Goal: Task Accomplishment & Management: Manage account settings

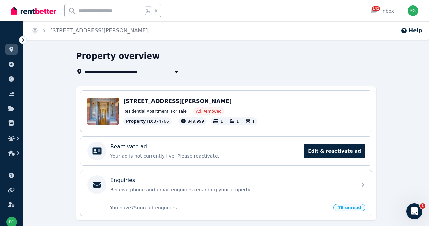
scroll to position [80, 0]
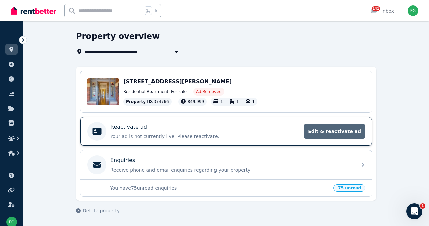
click at [365, 124] on span "Edit & reactivate ad" at bounding box center [334, 131] width 61 height 15
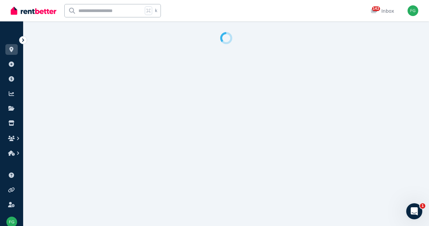
select select "**********"
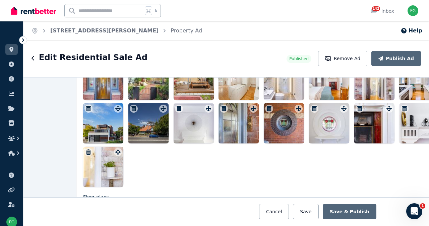
scroll to position [839, 0]
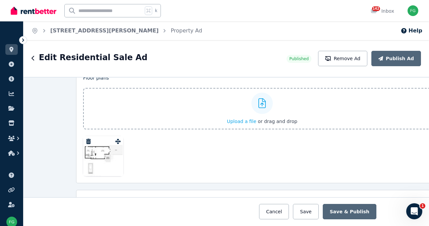
click at [0, 0] on input "Upload a file or drag and drop" at bounding box center [0, 0] width 0 height 0
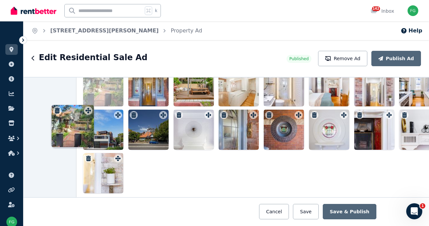
scroll to position [844, 0]
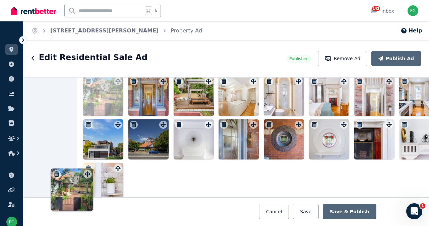
drag, startPoint x: 126, startPoint y: 107, endPoint x: 85, endPoint y: 172, distance: 77.1
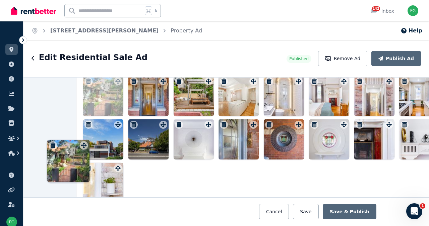
click at [85, 172] on div "Photos Upload a file or drag and drop Uploading " Front Door.jpg " Processing..…" at bounding box center [262, 98] width 358 height 209
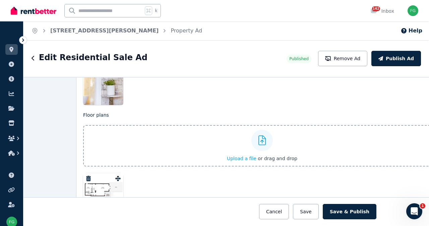
scroll to position [946, 0]
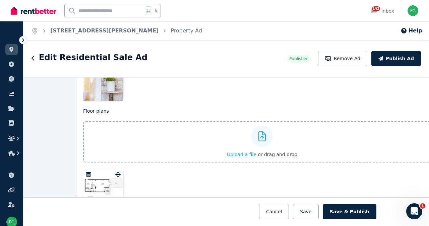
click at [0, 0] on input "Upload a file or drag and drop" at bounding box center [0, 0] width 0 height 0
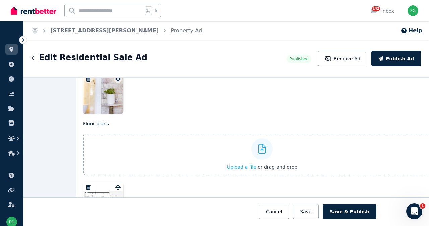
scroll to position [938, 0]
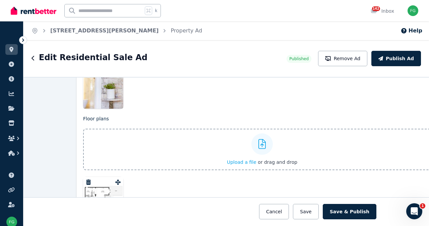
click at [0, 0] on input "Upload a file or drag and drop" at bounding box center [0, 0] width 0 height 0
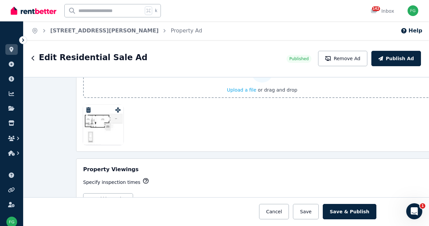
scroll to position [1006, 0]
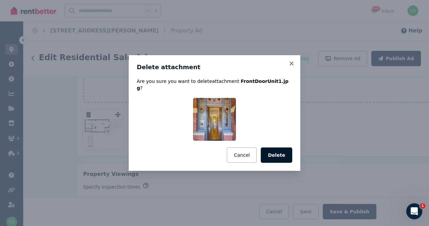
click at [292, 162] on button "Delete" at bounding box center [276, 155] width 31 height 15
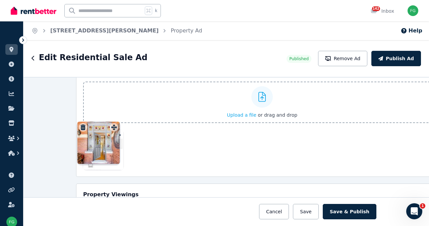
scroll to position [985, 0]
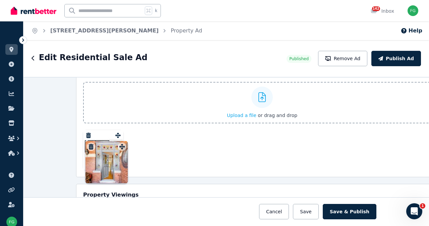
drag, startPoint x: 80, startPoint y: 146, endPoint x: 120, endPoint y: 143, distance: 39.3
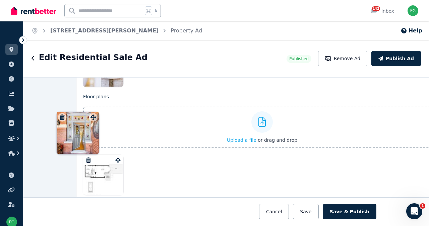
scroll to position [947, 0]
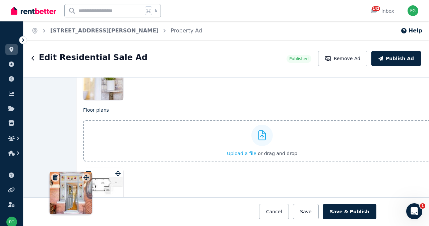
drag, startPoint x: 125, startPoint y: 112, endPoint x: 84, endPoint y: 174, distance: 74.3
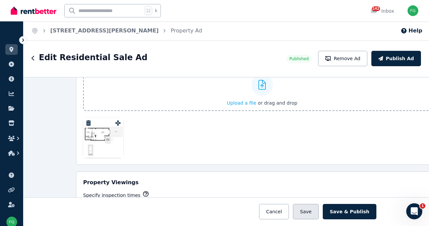
scroll to position [987, 0]
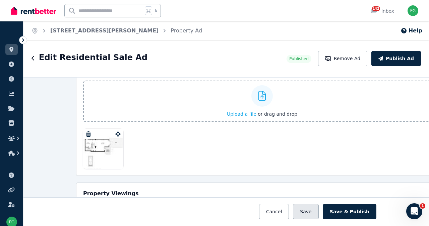
click at [318, 208] on button "Save" at bounding box center [305, 211] width 25 height 15
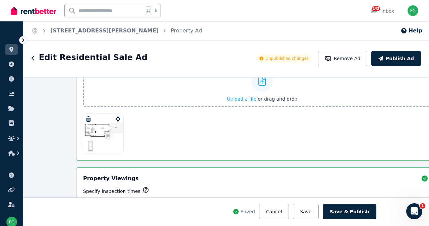
scroll to position [1000, 0]
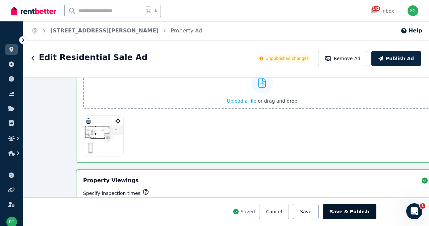
click at [376, 209] on button "Save & Publish" at bounding box center [350, 211] width 54 height 15
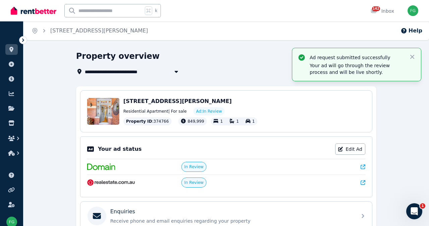
click at [40, 12] on img at bounding box center [34, 11] width 46 height 10
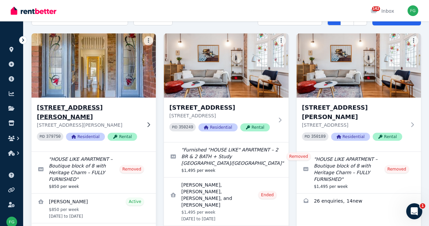
scroll to position [39, 0]
click at [105, 122] on h3 "1/29 Alison Rd, Kensington" at bounding box center [89, 112] width 104 height 19
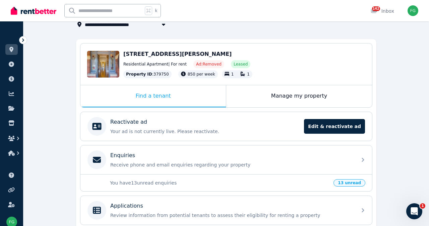
scroll to position [46, 0]
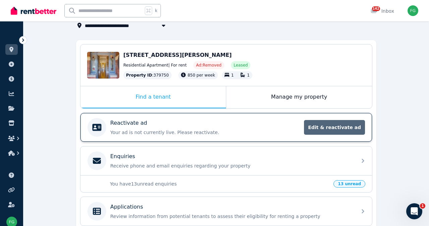
click at [365, 135] on span "Edit & reactivate ad" at bounding box center [334, 127] width 61 height 15
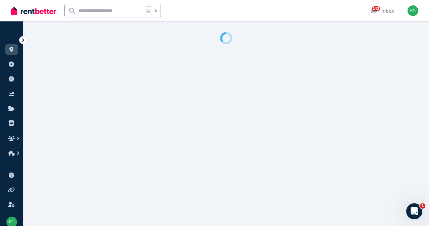
select select "**********"
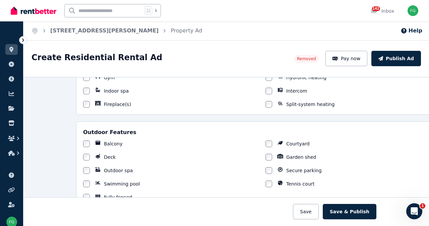
scroll to position [527, 0]
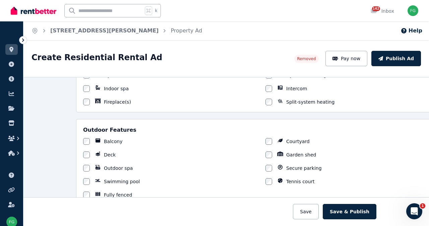
click at [46, 13] on img at bounding box center [34, 11] width 46 height 10
